Goal: Task Accomplishment & Management: Manage account settings

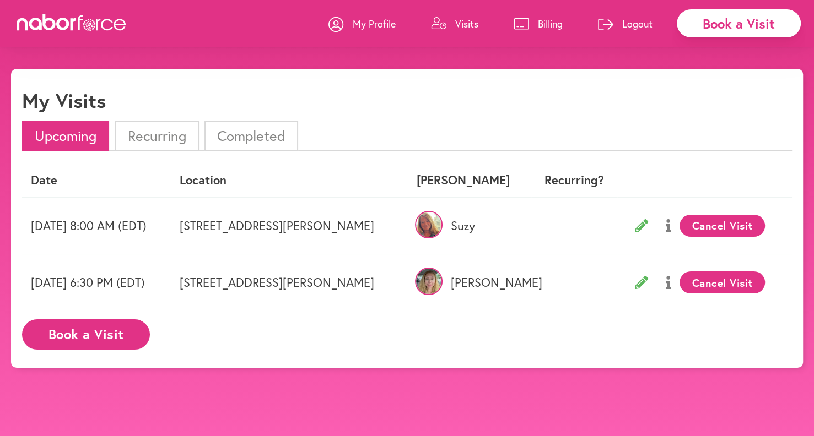
click at [468, 21] on p "Visits" at bounding box center [466, 23] width 23 height 13
click at [375, 21] on p "My Profile" at bounding box center [374, 23] width 43 height 13
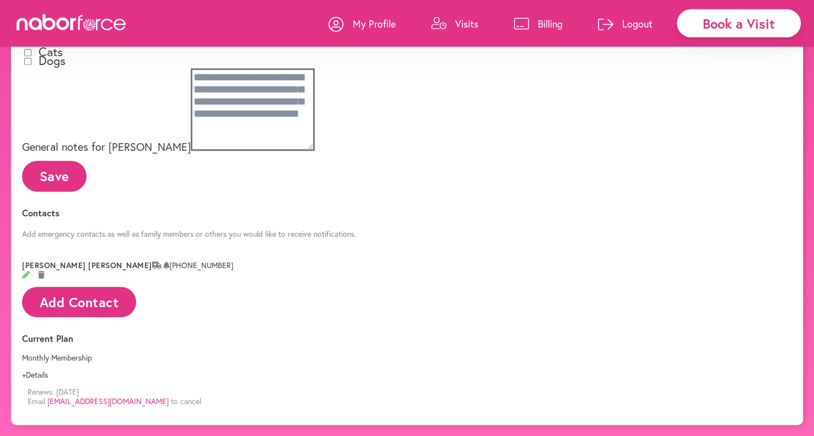
scroll to position [635, 0]
drag, startPoint x: 332, startPoint y: 379, endPoint x: 217, endPoint y: 385, distance: 115.9
click at [218, 382] on div "Change Plan Renews: [DATE] Email [EMAIL_ADDRESS][DOMAIN_NAME] to cancel" at bounding box center [407, 397] width 770 height 34
click at [554, 26] on p "Billing" at bounding box center [550, 23] width 25 height 13
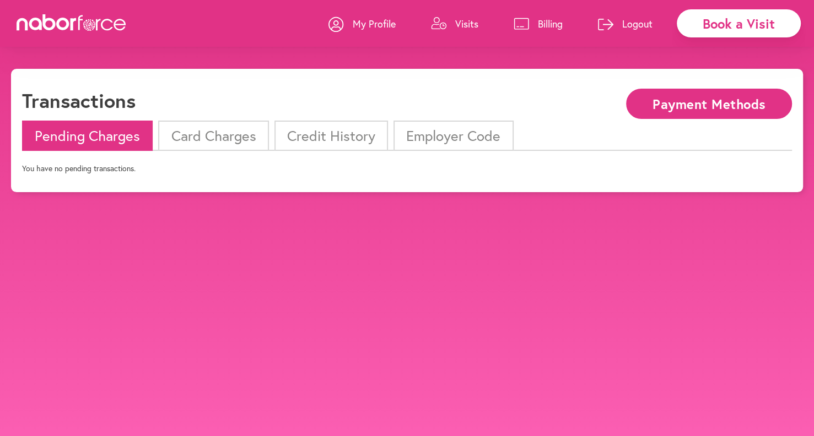
click at [659, 111] on button "Payment Methods" at bounding box center [709, 104] width 166 height 30
